Goal: Find contact information: Find contact information

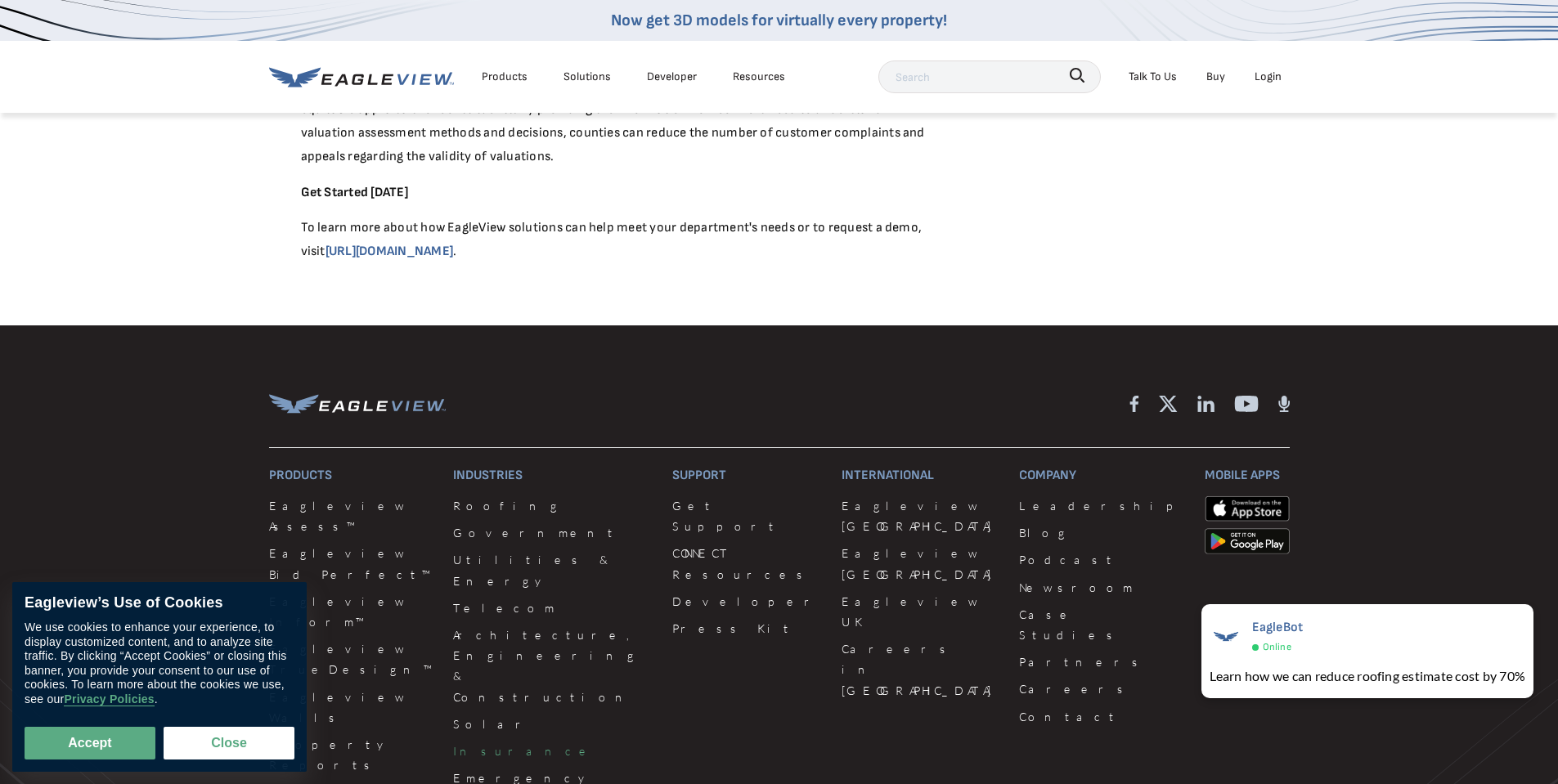
scroll to position [3348, 0]
click at [476, 740] on link "Insurance" at bounding box center [552, 749] width 199 height 20
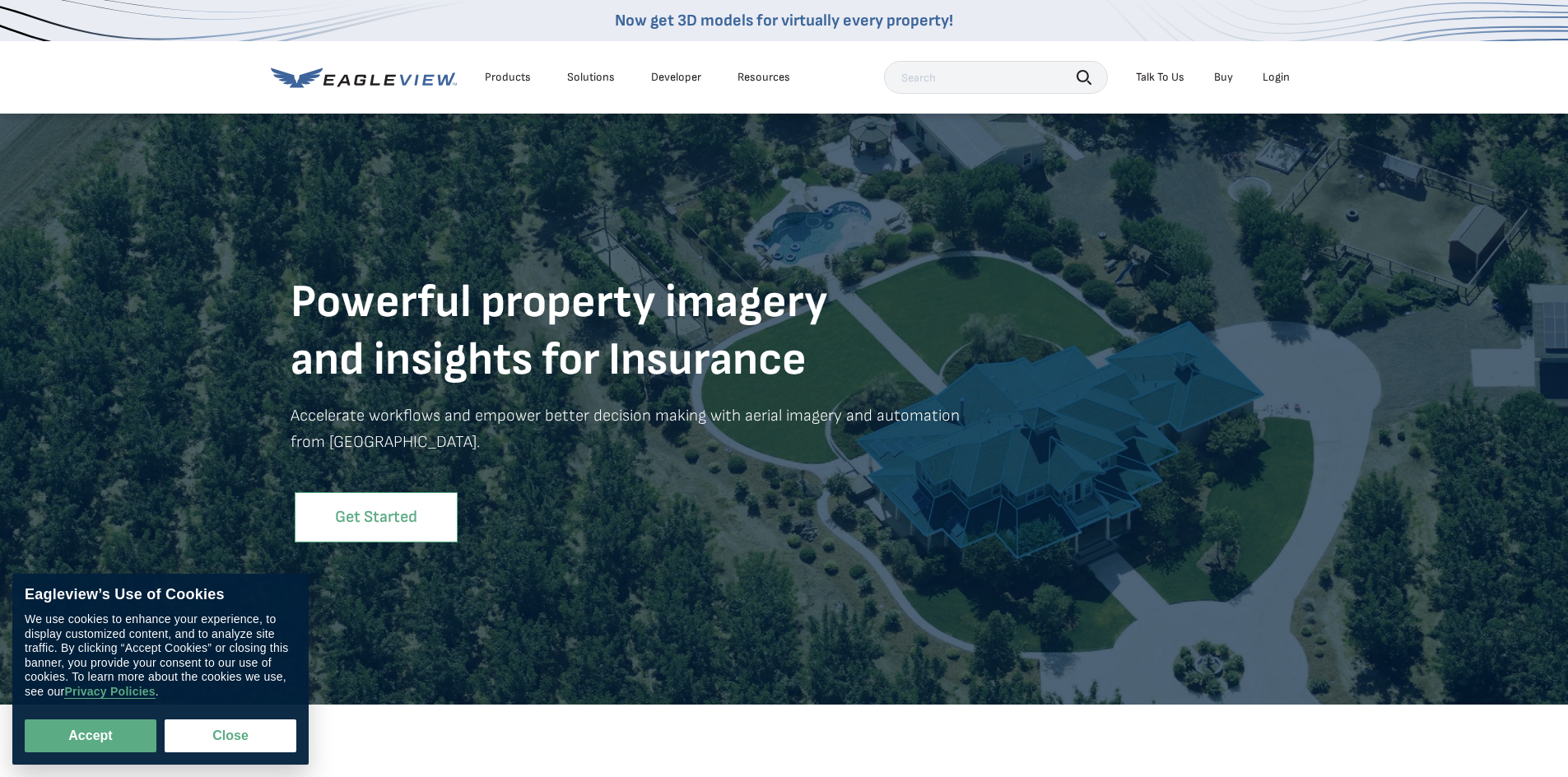
click at [387, 507] on link "Get Started" at bounding box center [376, 517] width 163 height 50
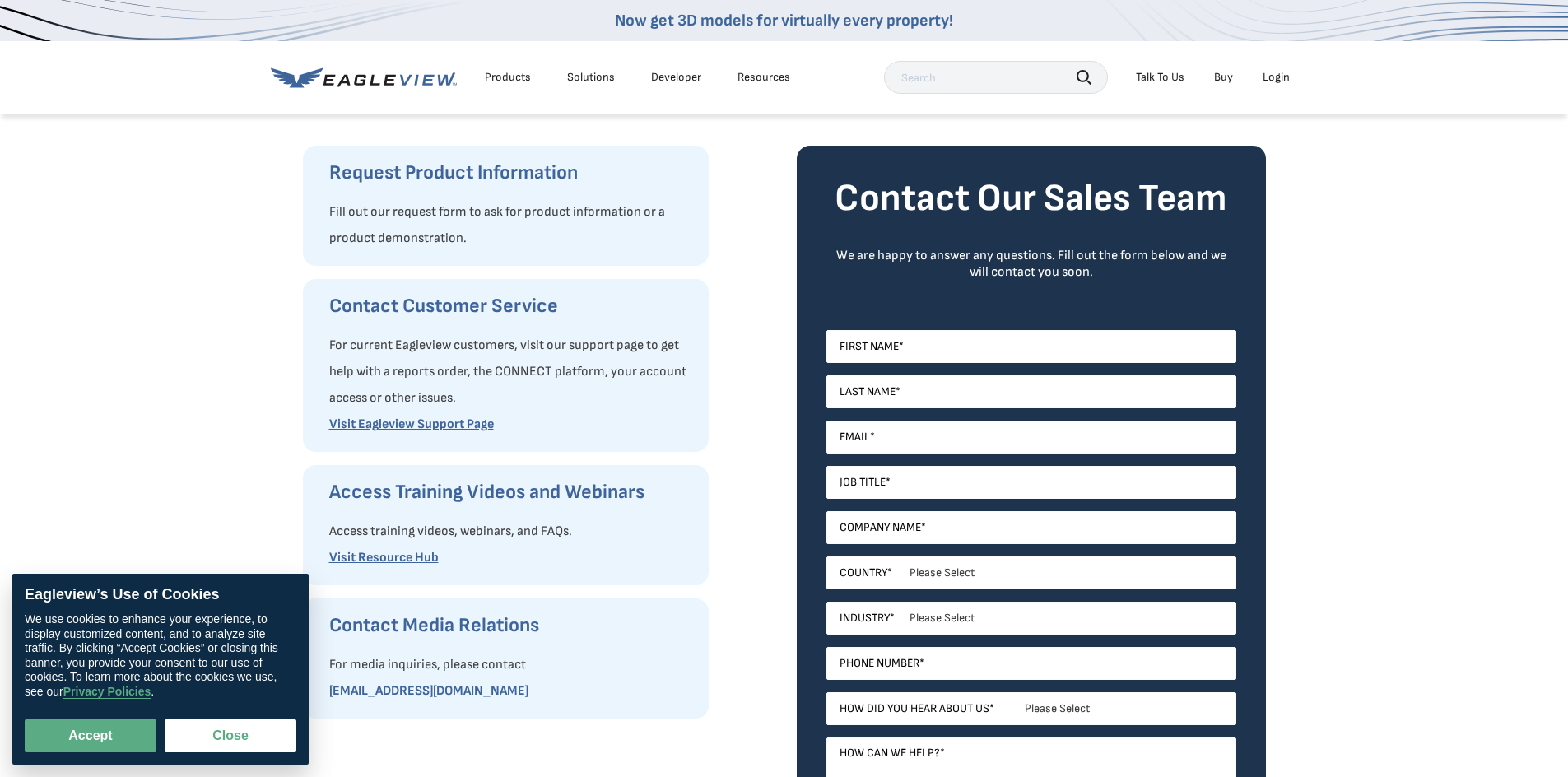
scroll to position [165, 0]
